Goal: Navigation & Orientation: Find specific page/section

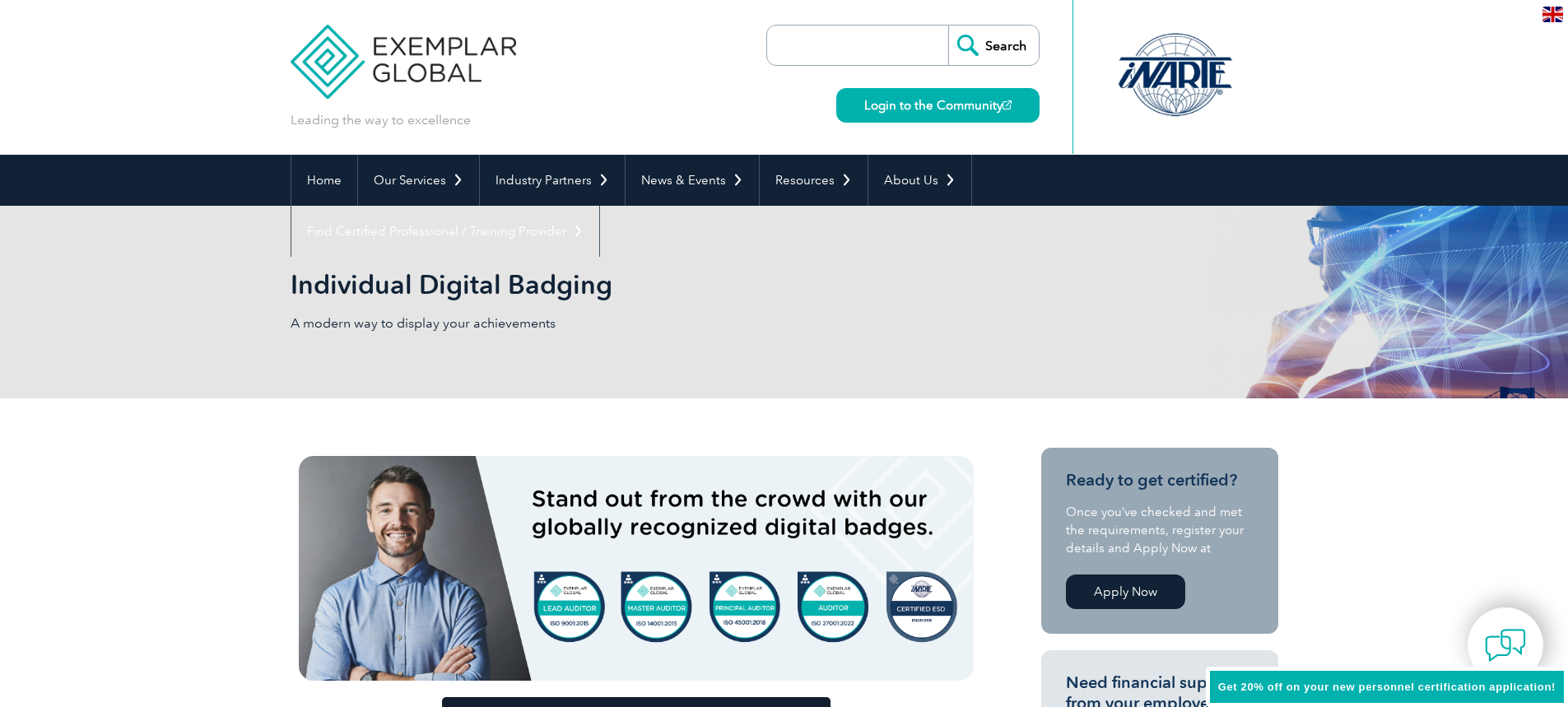
click at [742, 270] on div "Individual Digital Badging A modern way to display your achievements" at bounding box center [785, 302] width 988 height 193
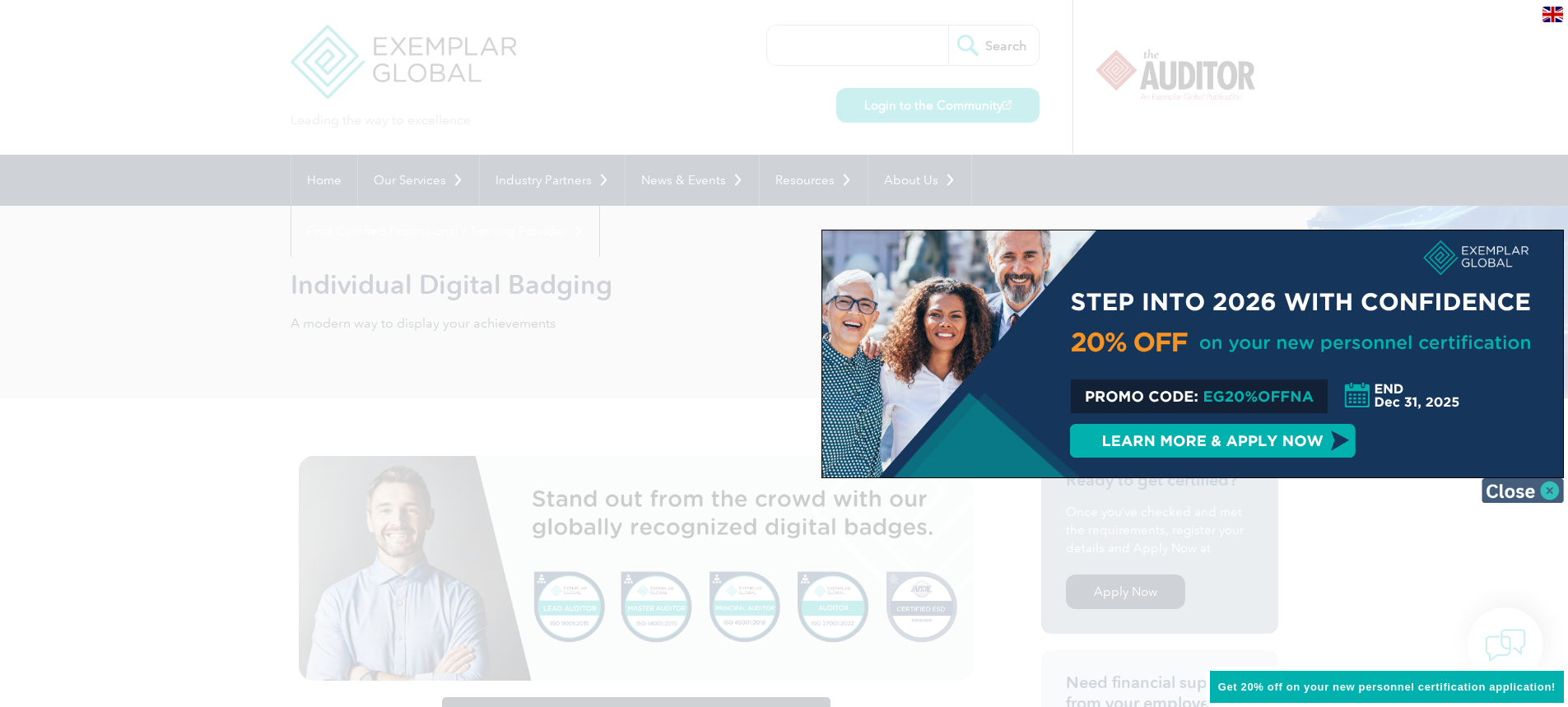
click at [1495, 494] on img at bounding box center [1523, 490] width 82 height 25
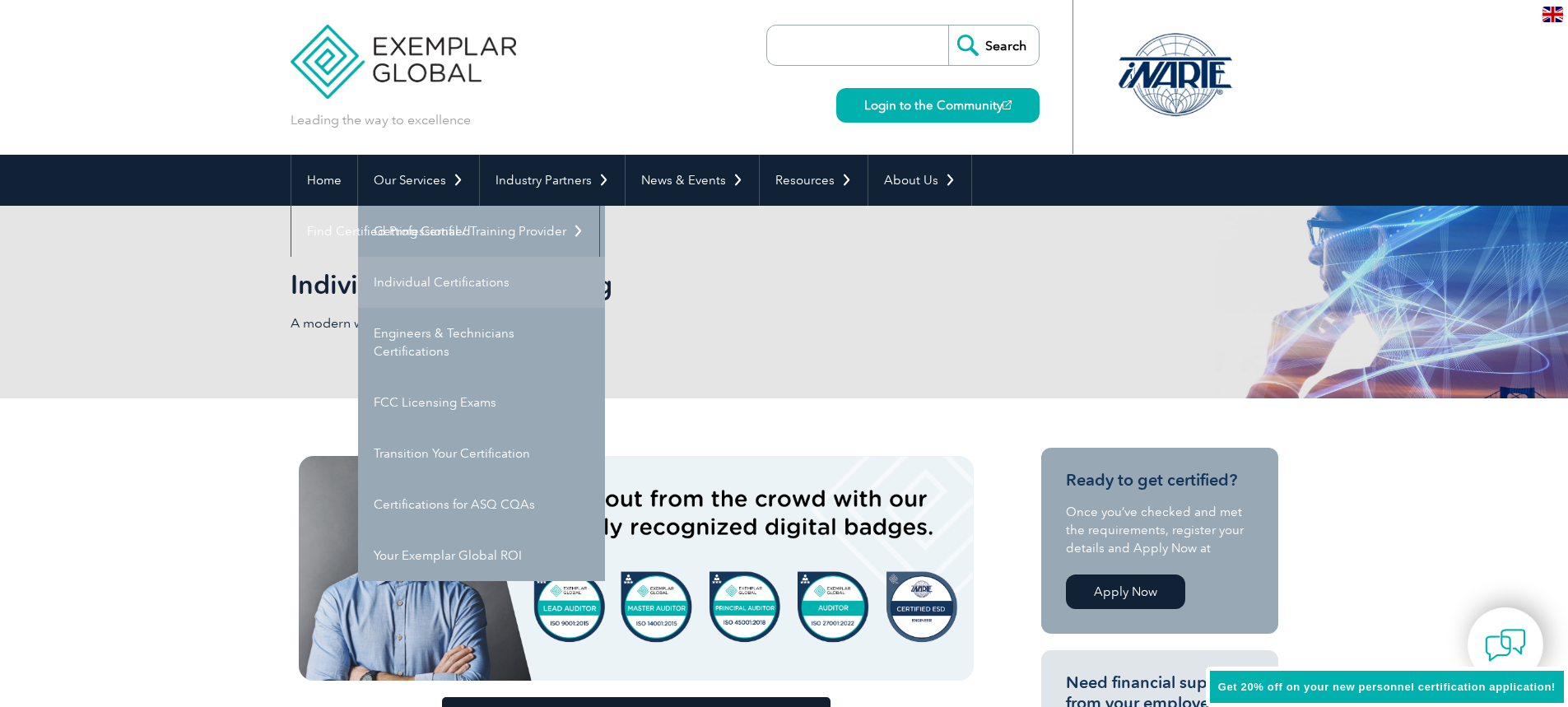
click at [440, 281] on link "Individual Certifications" at bounding box center [481, 282] width 247 height 51
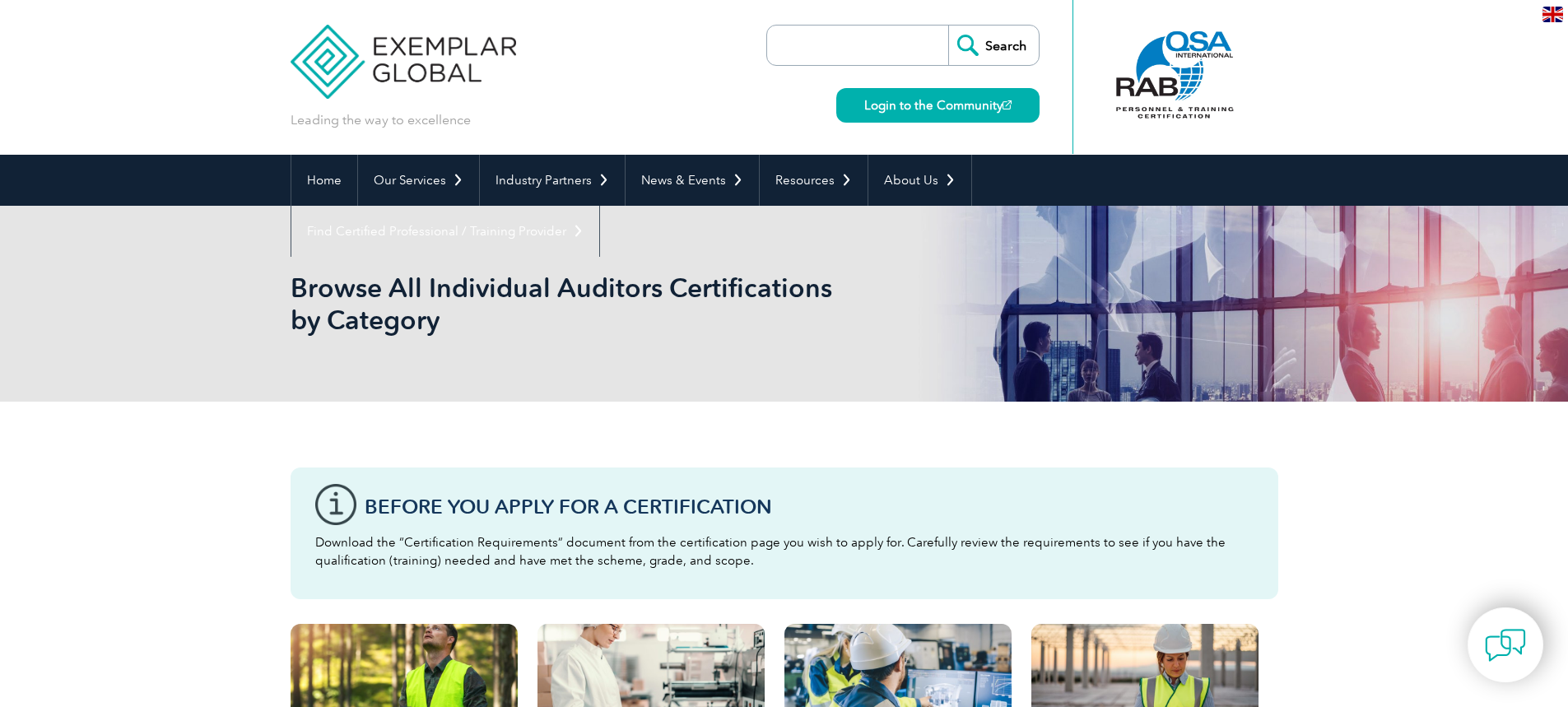
click at [1180, 92] on div at bounding box center [1175, 75] width 164 height 91
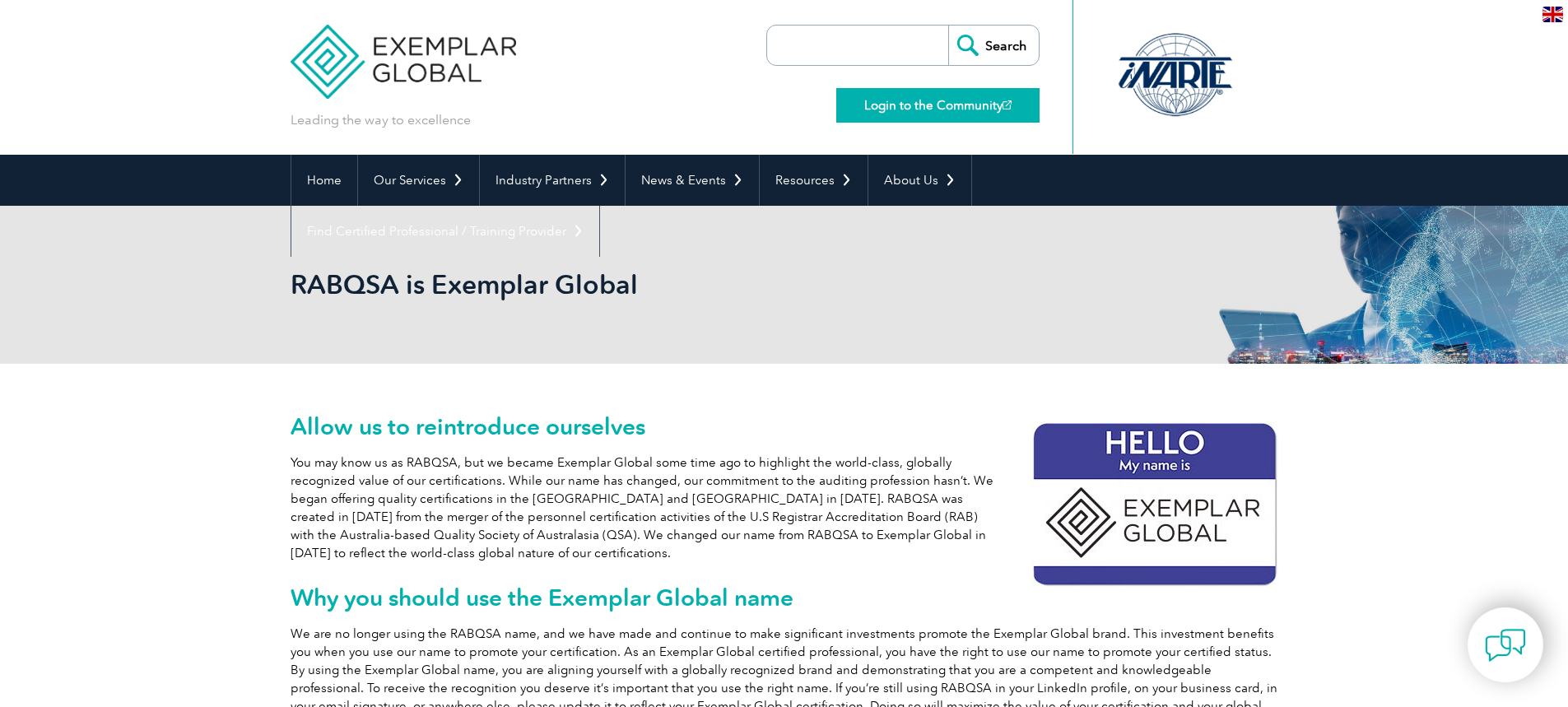
click at [950, 99] on link "Login to the Community" at bounding box center [938, 105] width 203 height 34
